Goal: Task Accomplishment & Management: Complete application form

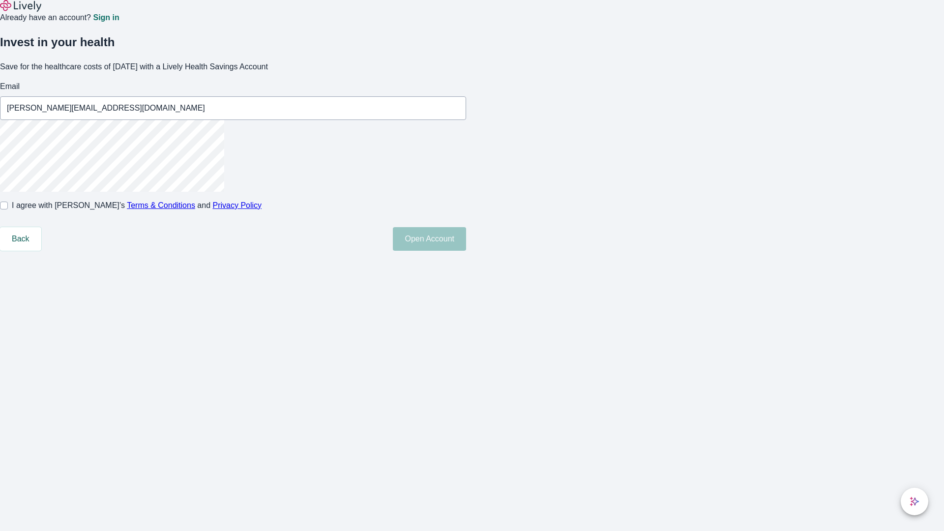
click at [8, 209] on input "I agree with Lively’s Terms & Conditions and Privacy Policy" at bounding box center [4, 206] width 8 height 8
checkbox input "true"
click at [466, 251] on button "Open Account" at bounding box center [429, 239] width 73 height 24
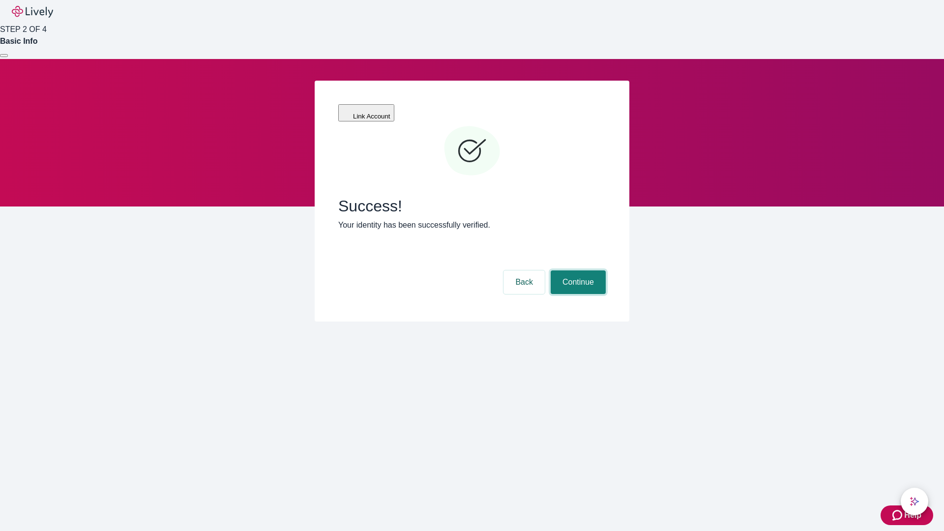
click at [577, 270] on button "Continue" at bounding box center [578, 282] width 55 height 24
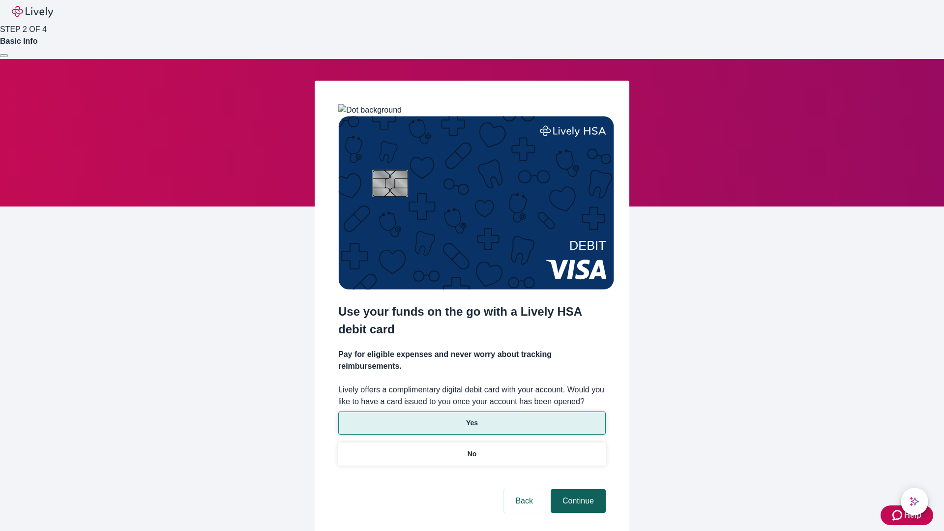
click at [471, 449] on p "No" at bounding box center [472, 454] width 9 height 10
click at [577, 489] on button "Continue" at bounding box center [578, 501] width 55 height 24
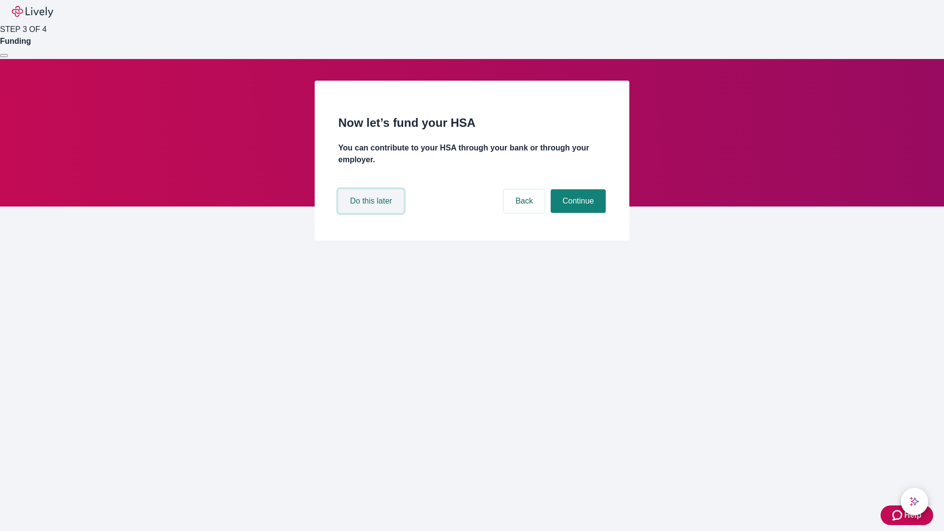
click at [372, 213] on button "Do this later" at bounding box center [370, 201] width 65 height 24
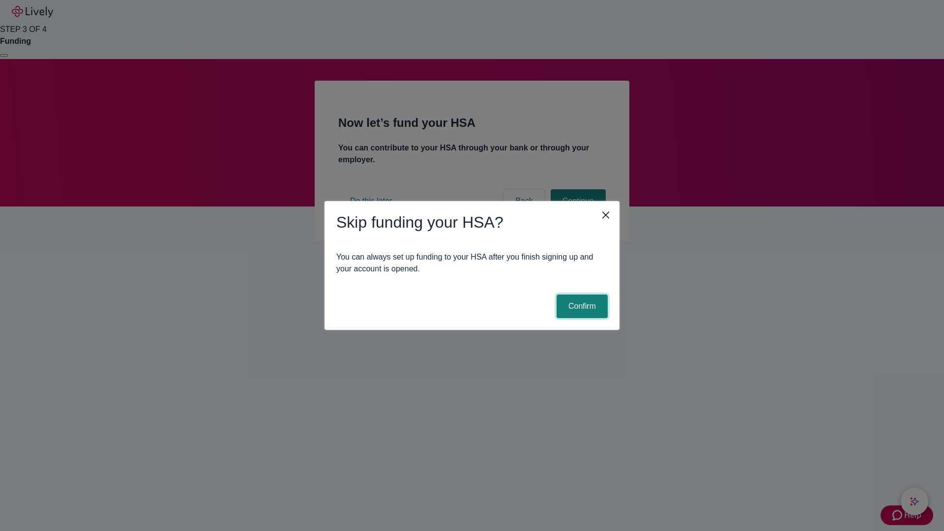
click at [581, 306] on button "Confirm" at bounding box center [582, 306] width 51 height 24
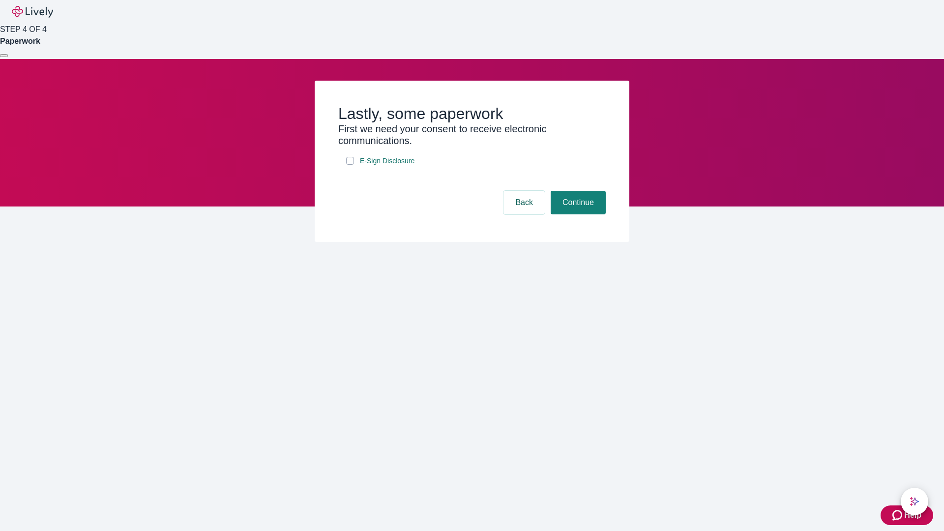
click at [350, 165] on input "E-Sign Disclosure" at bounding box center [350, 161] width 8 height 8
checkbox input "true"
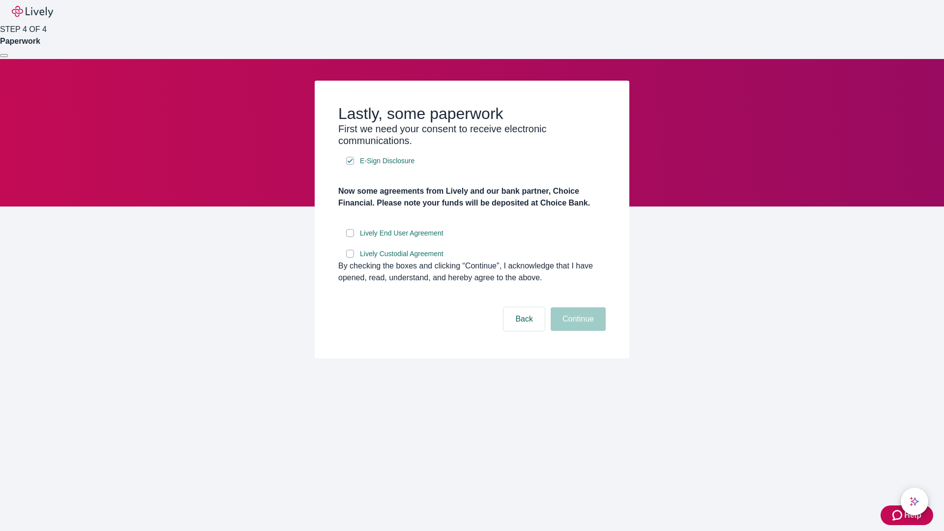
click at [350, 237] on input "Lively End User Agreement" at bounding box center [350, 233] width 8 height 8
checkbox input "true"
click at [350, 258] on input "Lively Custodial Agreement" at bounding box center [350, 254] width 8 height 8
checkbox input "true"
click at [577, 331] on button "Continue" at bounding box center [578, 319] width 55 height 24
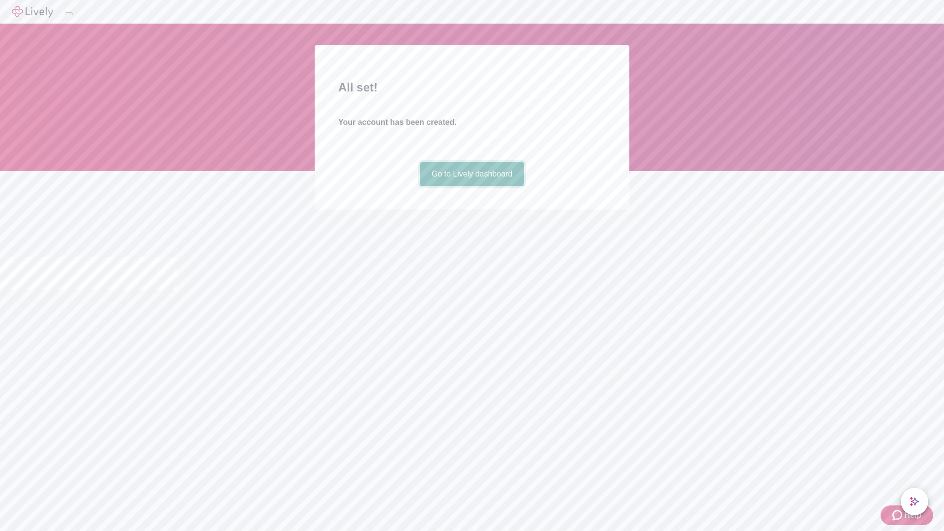
click at [471, 186] on link "Go to Lively dashboard" at bounding box center [472, 174] width 105 height 24
